Goal: Information Seeking & Learning: Check status

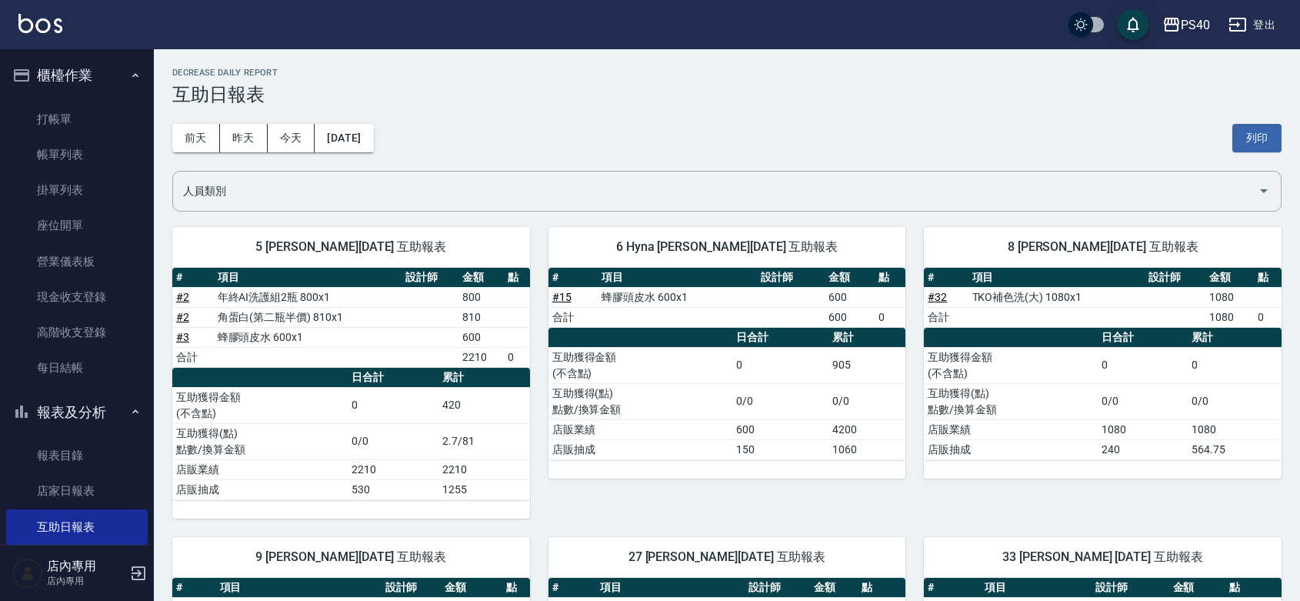
scroll to position [449, 0]
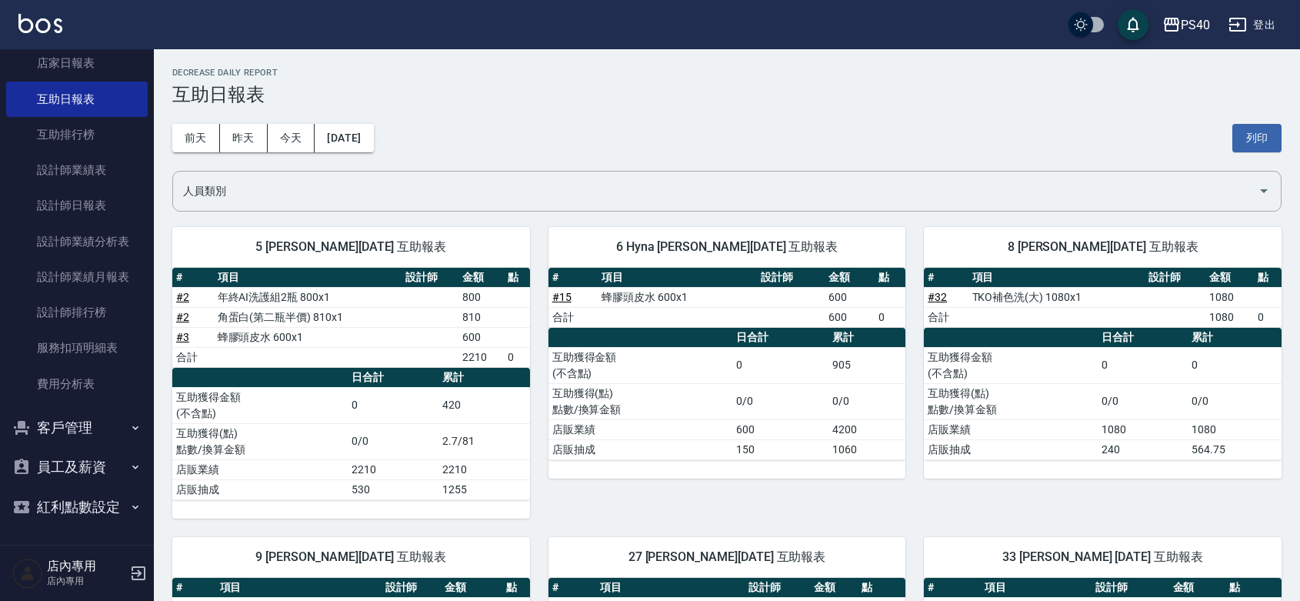
click at [814, 108] on div "[DATE] [DATE] [DATE] [DATE] 列印" at bounding box center [727, 137] width 1110 height 65
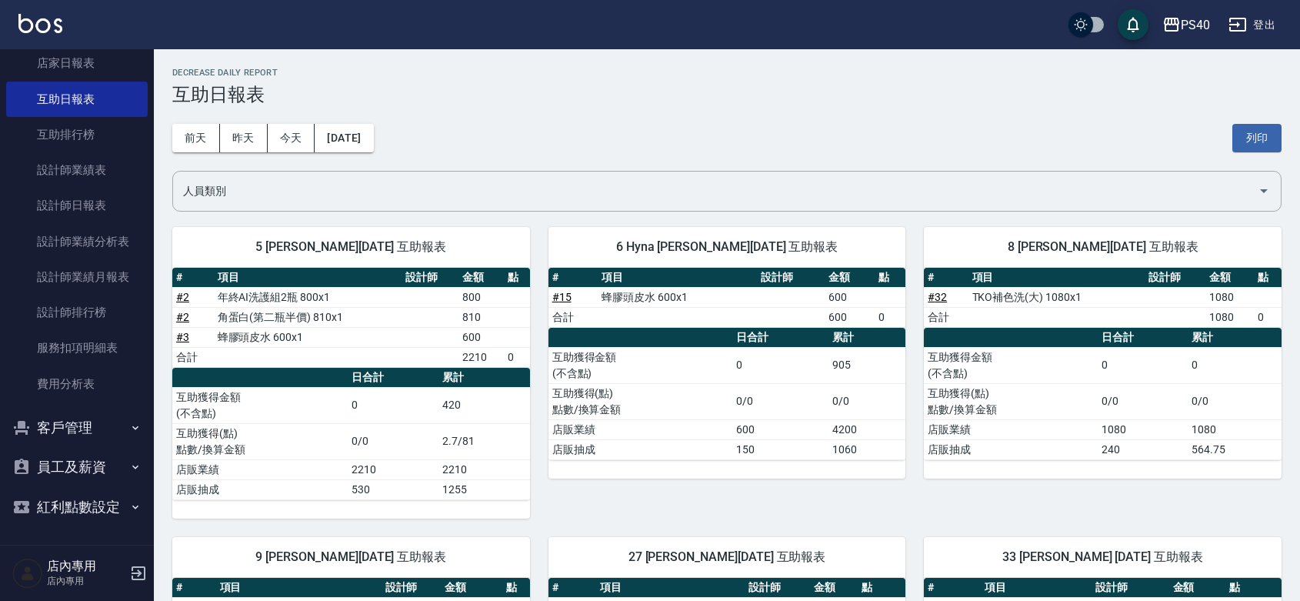
click at [993, 96] on h3 "互助日報表" at bounding box center [727, 95] width 1110 height 22
click at [991, 95] on h3 "互助日報表" at bounding box center [727, 95] width 1110 height 22
click at [483, 25] on div "PS40 登出" at bounding box center [650, 24] width 1300 height 49
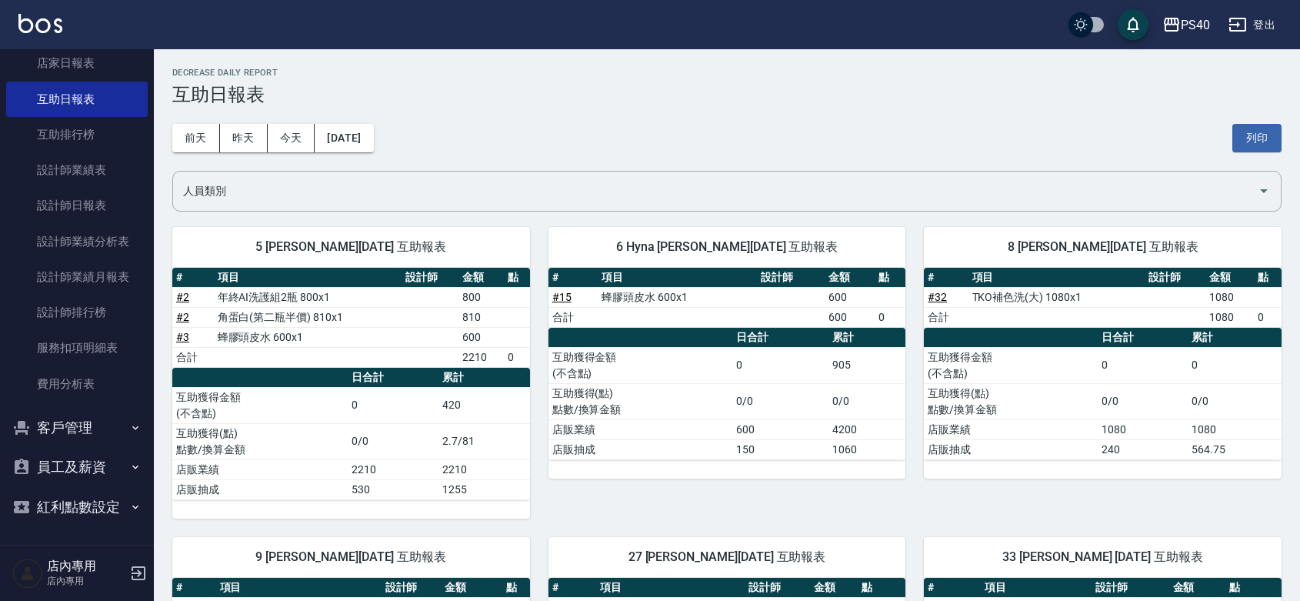
click at [704, 133] on div "[DATE] [DATE] [DATE] [DATE] 列印" at bounding box center [727, 137] width 1110 height 65
click at [706, 132] on div "[DATE] [DATE] [DATE] [DATE] 列印" at bounding box center [727, 137] width 1110 height 65
click at [835, 88] on h3 "互助日報表" at bounding box center [727, 95] width 1110 height 22
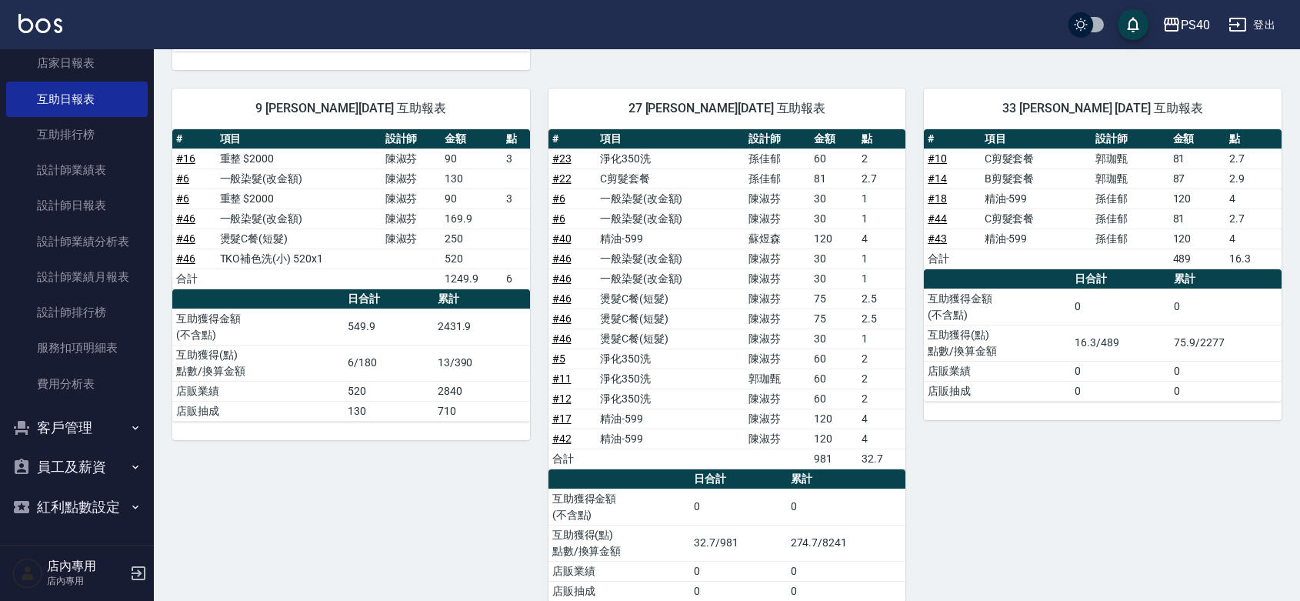
click at [1073, 504] on div "33 [PERSON_NAME] [DATE] 互助報表 # 項目 設計師 金額 點 # 10 C剪髮套餐 [PERSON_NAME] 81 2.7 # 14…" at bounding box center [1094, 345] width 376 height 550
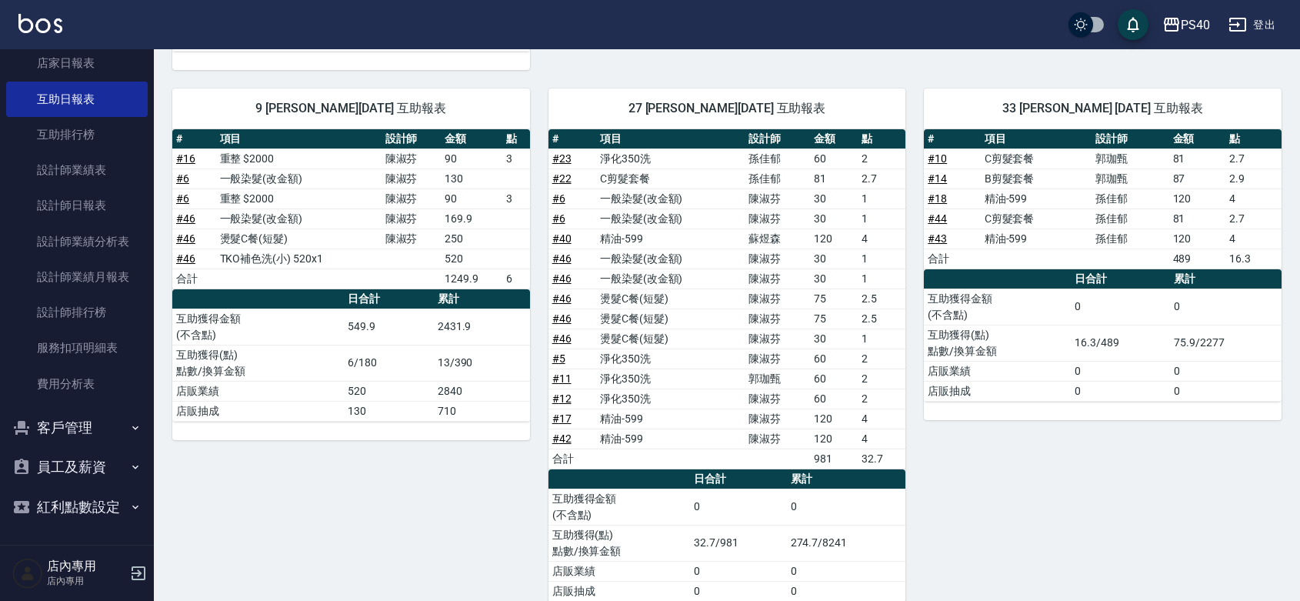
click at [1073, 504] on div "33 [PERSON_NAME] [DATE] 互助報表 # 項目 設計師 金額 點 # 10 C剪髮套餐 [PERSON_NAME] 81 2.7 # 14…" at bounding box center [1094, 345] width 376 height 550
click at [1025, 481] on div "33 [PERSON_NAME] [DATE] 互助報表 # 項目 設計師 金額 點 # 10 C剪髮套餐 [PERSON_NAME] 81 2.7 # 14…" at bounding box center [1094, 345] width 376 height 550
click at [910, 239] on div "33 [PERSON_NAME] [DATE] 互助報表 # 項目 設計師 金額 點 # 10 C剪髮套餐 [PERSON_NAME] 81 2.7 # 14…" at bounding box center [1094, 345] width 376 height 550
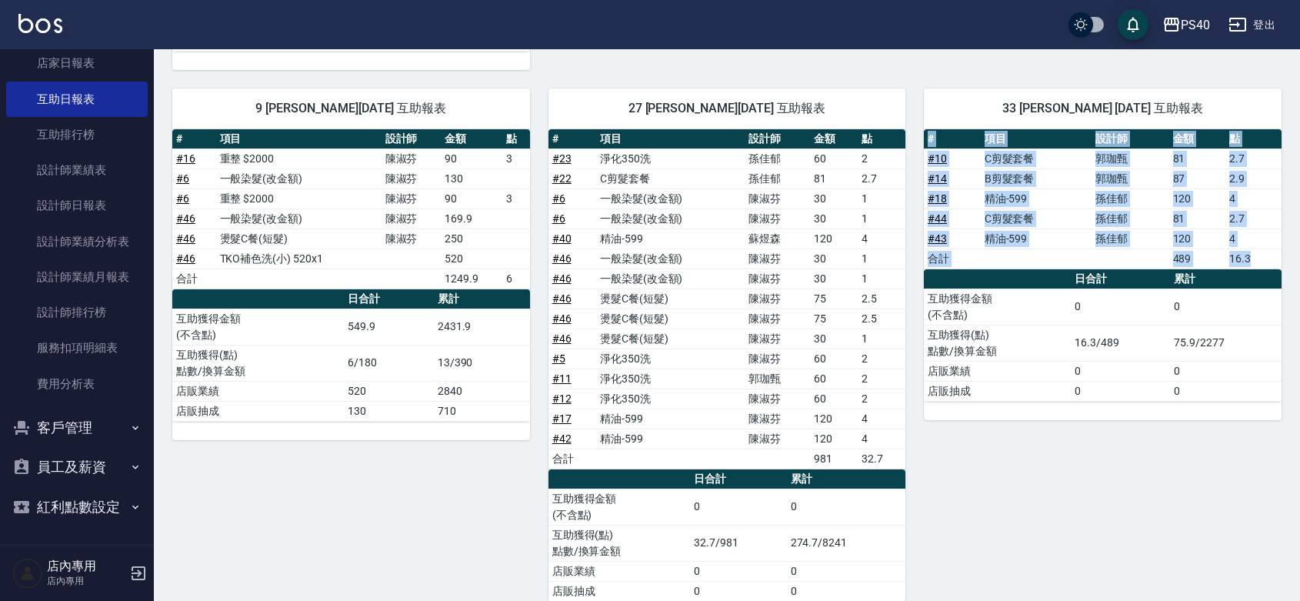
click at [910, 239] on div "33 [PERSON_NAME] [DATE] 互助報表 # 項目 設計師 金額 點 # 10 C剪髮套餐 [PERSON_NAME] 81 2.7 # 14…" at bounding box center [1094, 345] width 376 height 550
click at [914, 332] on div "33 [PERSON_NAME] [DATE] 互助報表 # 項目 設計師 金額 點 # 10 C剪髮套餐 [PERSON_NAME] 81 2.7 # 14…" at bounding box center [1094, 345] width 376 height 550
